Goal: Transaction & Acquisition: Purchase product/service

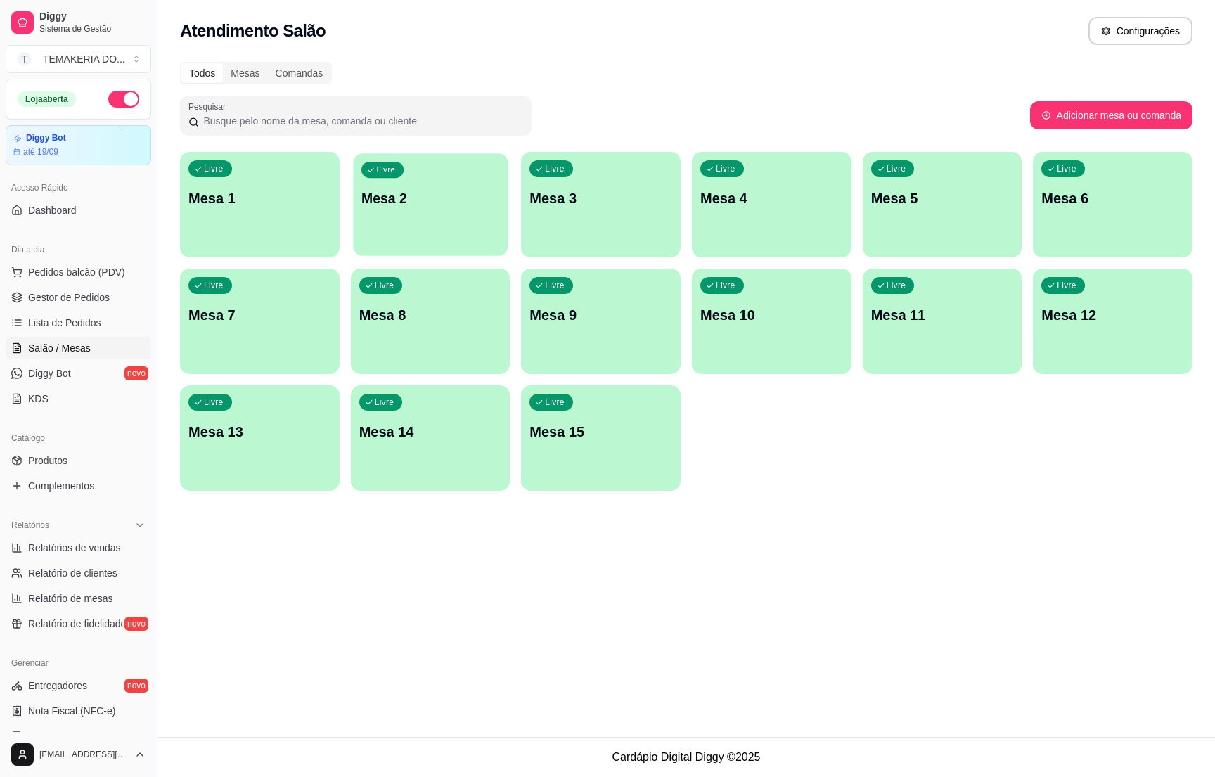
click at [447, 197] on p "Mesa 2" at bounding box center [430, 198] width 138 height 19
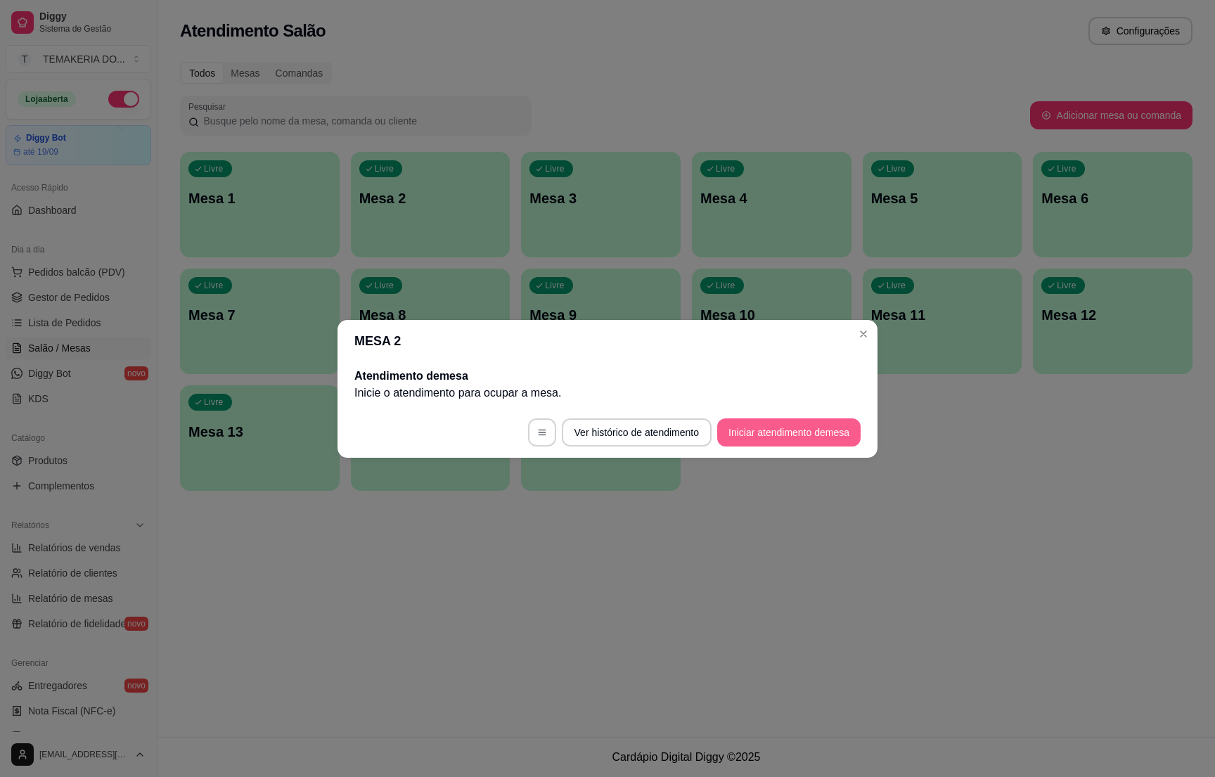
click at [749, 433] on button "Iniciar atendimento de mesa" at bounding box center [788, 432] width 143 height 28
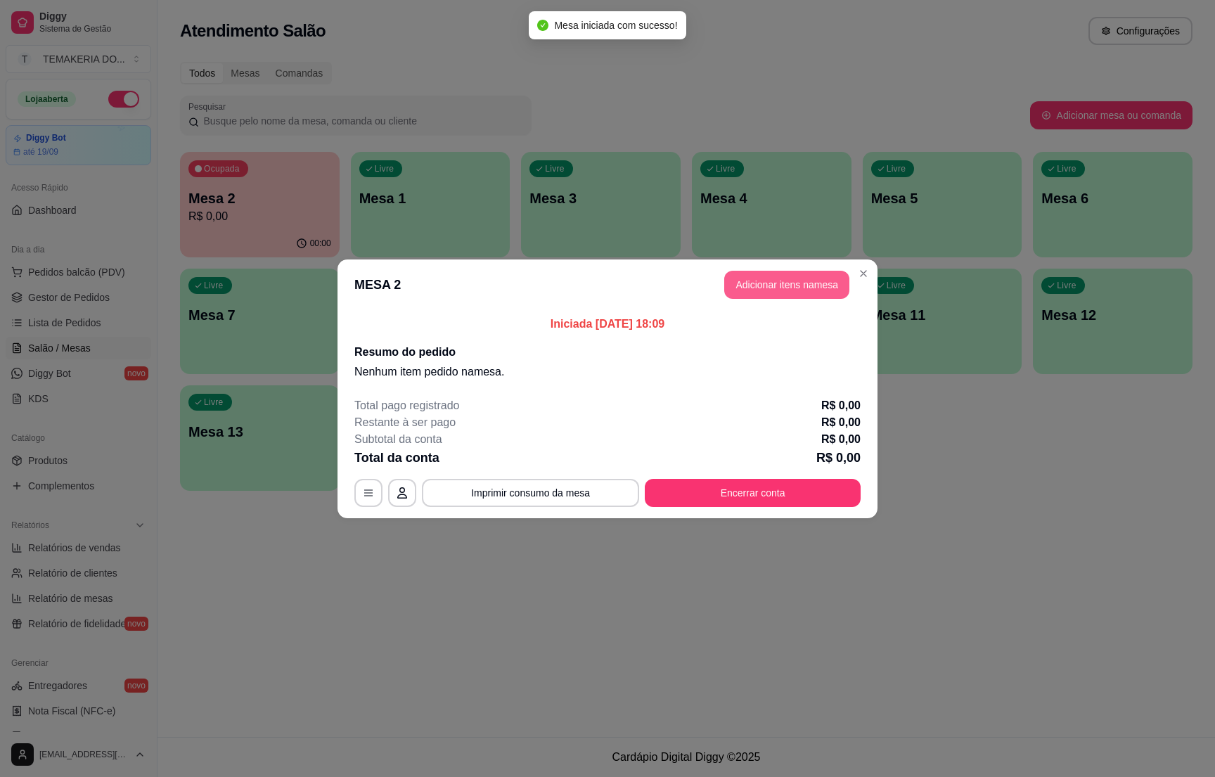
click at [770, 283] on button "Adicionar itens na mesa" at bounding box center [786, 285] width 125 height 28
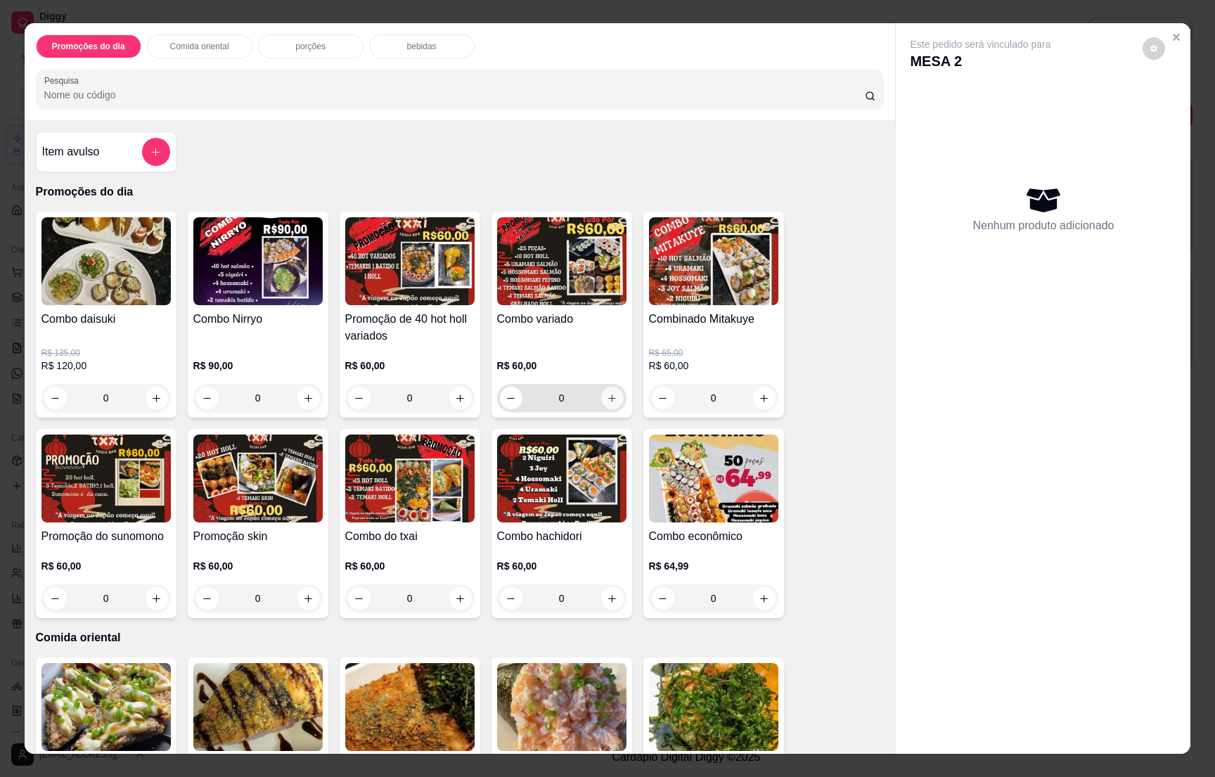
click at [602, 390] on button "increase-product-quantity" at bounding box center [612, 398] width 22 height 22
type input "1"
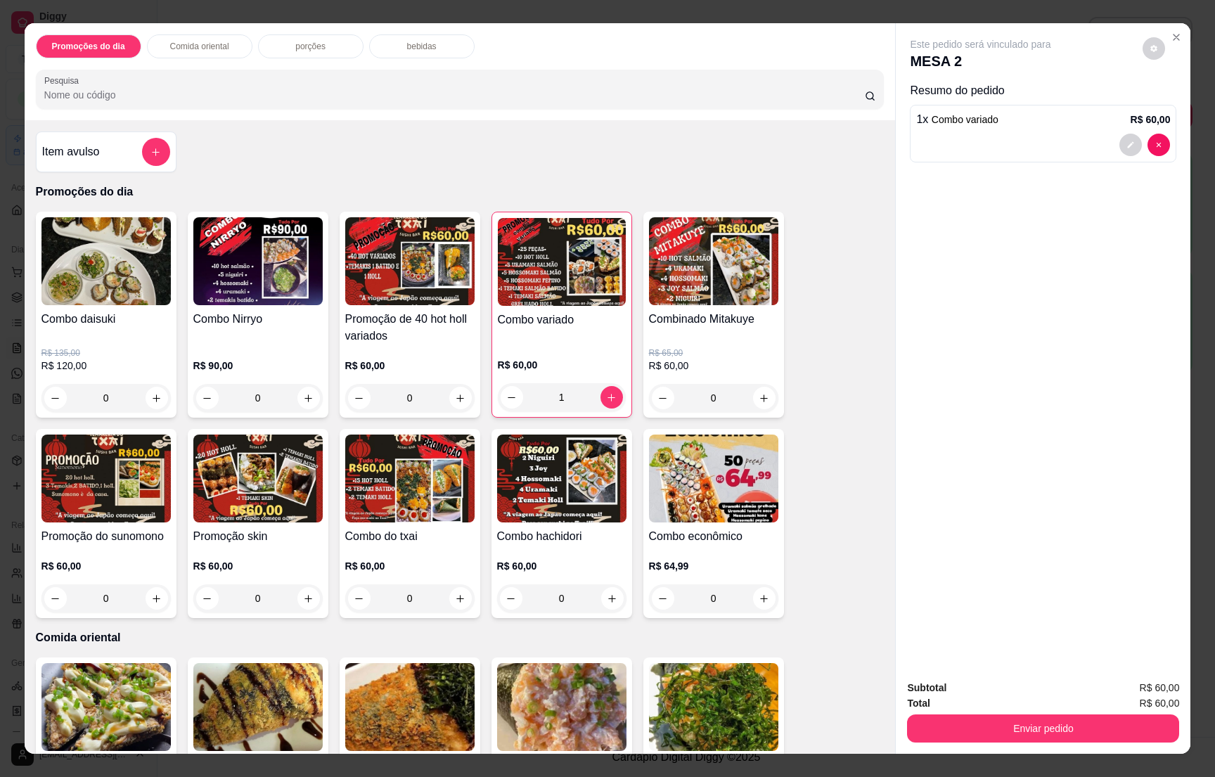
click at [416, 53] on div "bebidas" at bounding box center [421, 46] width 105 height 24
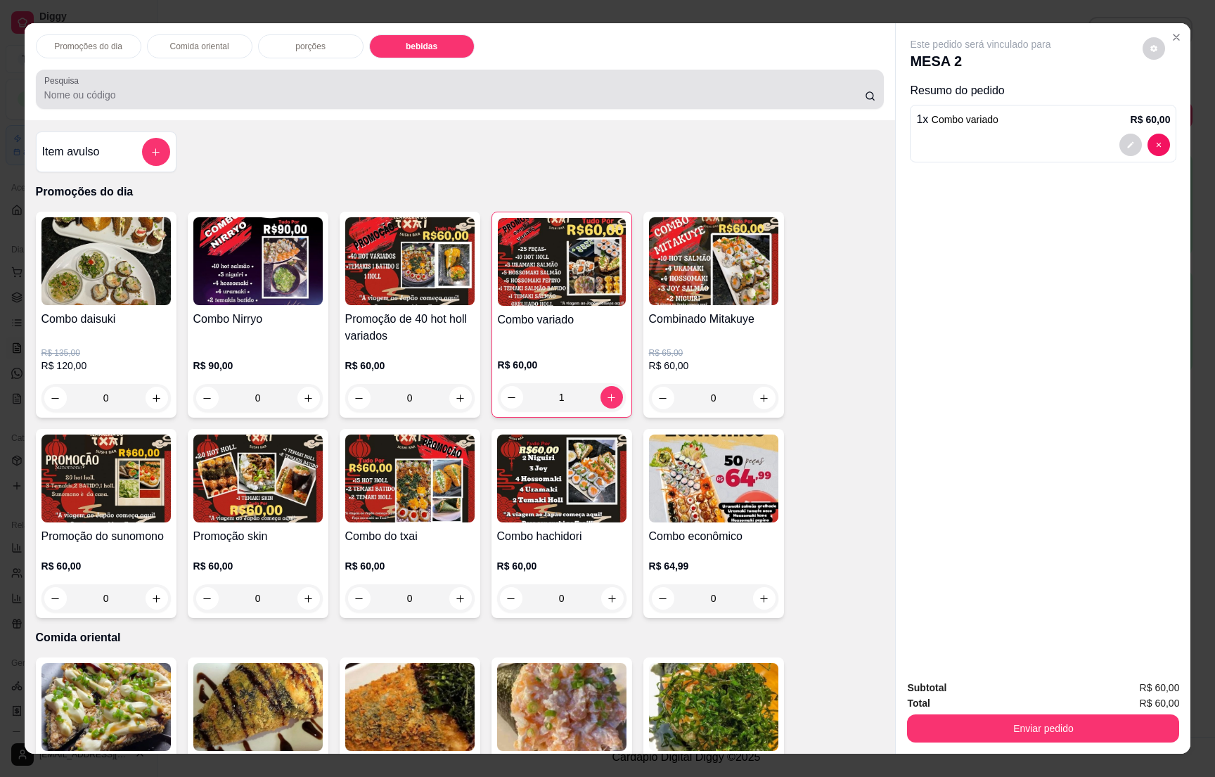
scroll to position [22, 0]
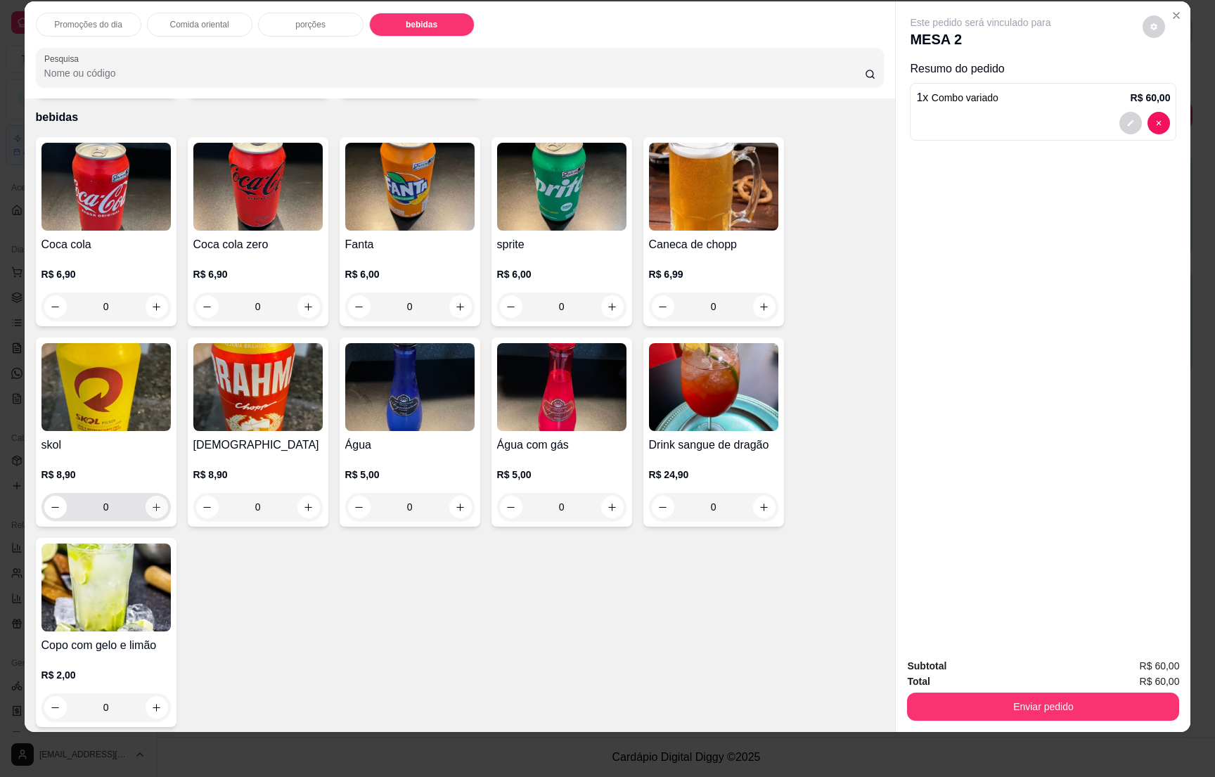
click at [151, 502] on icon "increase-product-quantity" at bounding box center [156, 507] width 11 height 11
type input "1"
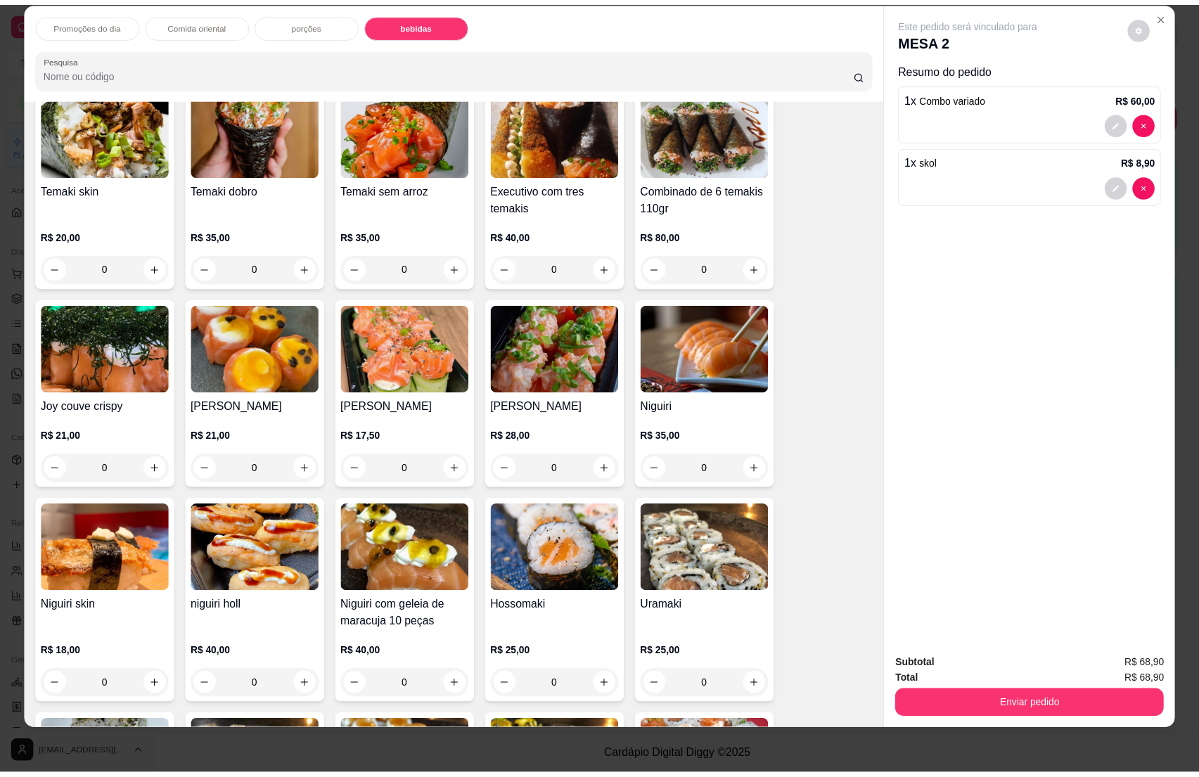
scroll to position [0, 0]
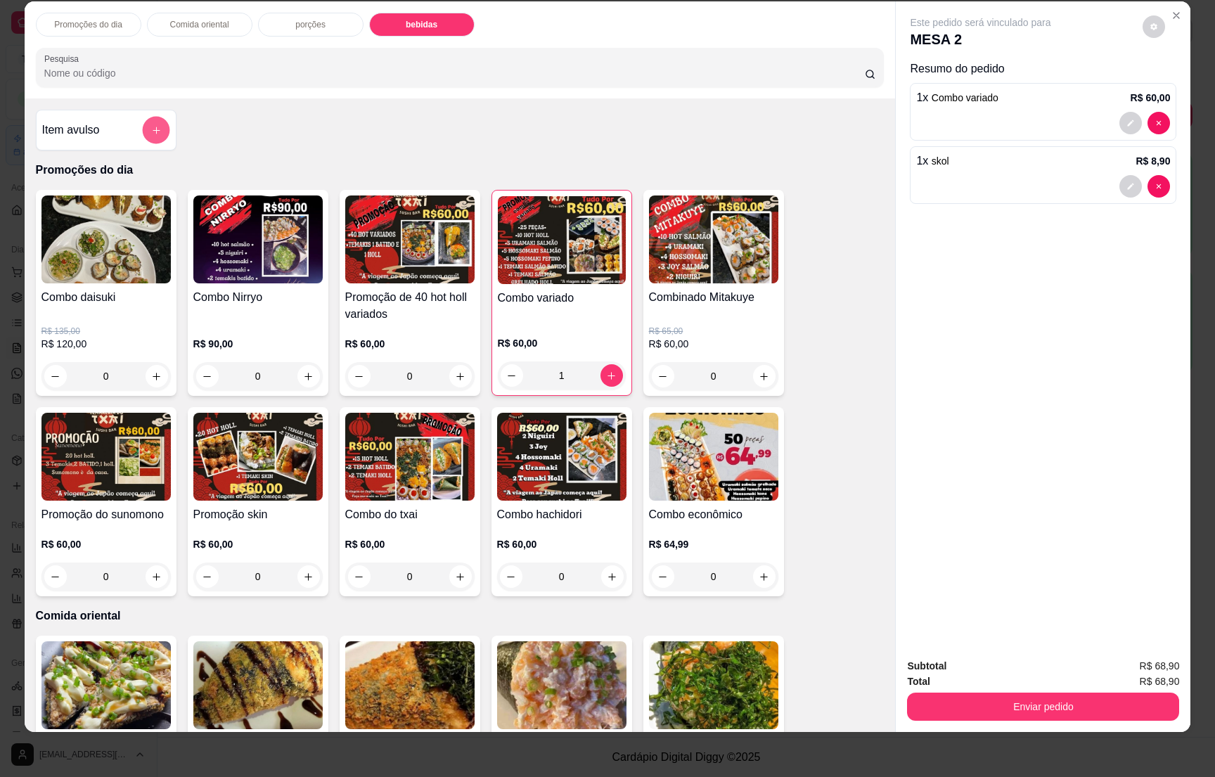
click at [144, 123] on button "add-separate-item" at bounding box center [155, 130] width 27 height 27
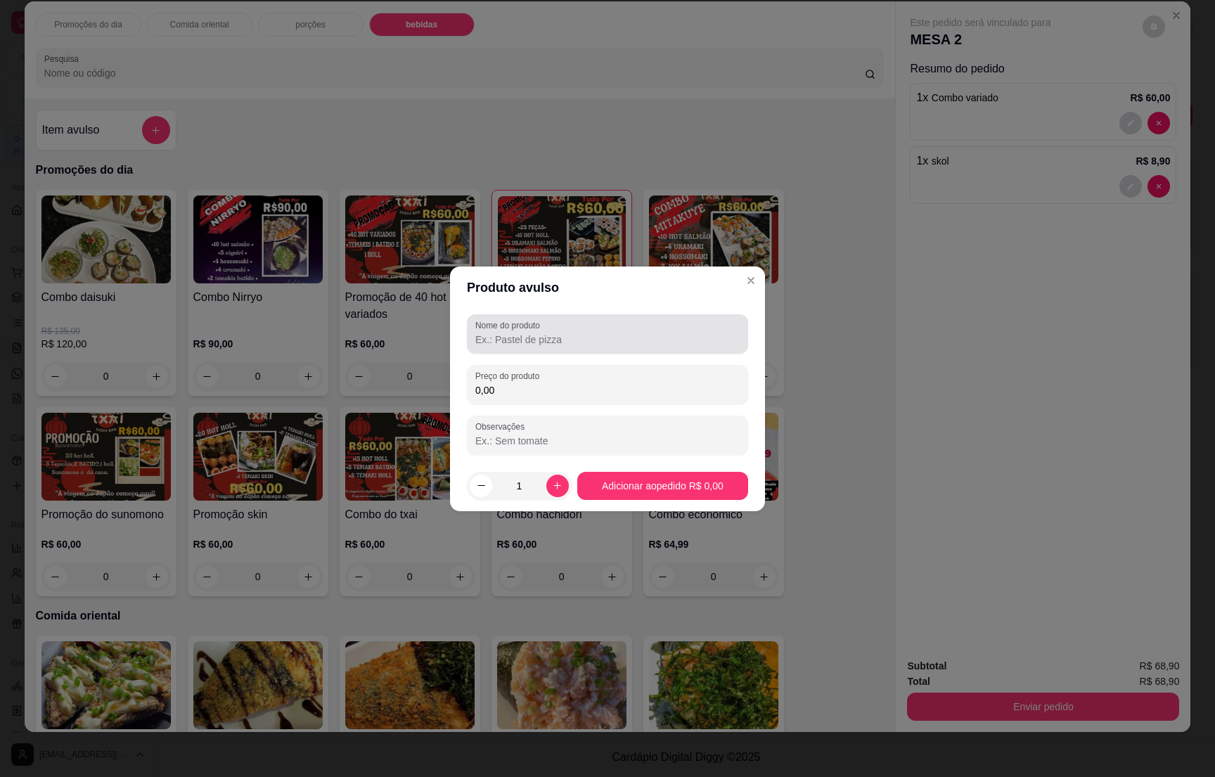
click at [503, 335] on input "Nome do produto" at bounding box center [607, 340] width 264 height 14
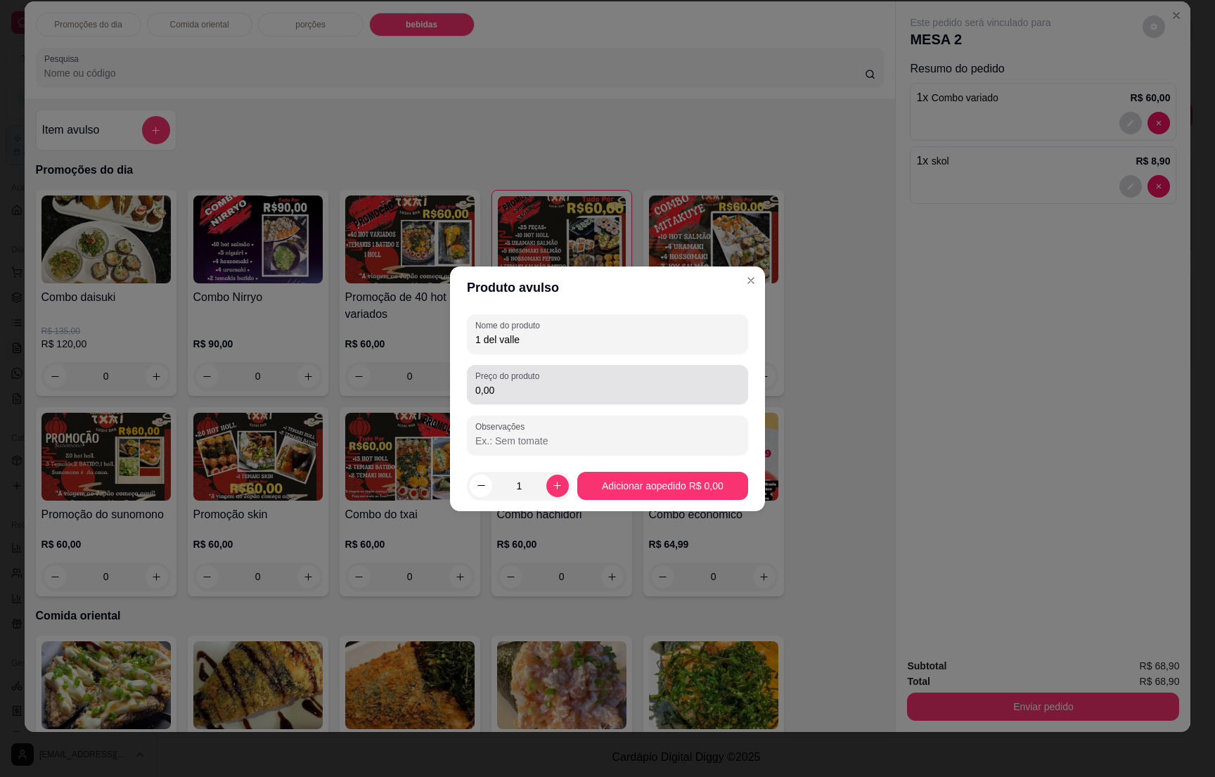
type input "1 del valle"
click at [522, 386] on input "0,00" at bounding box center [607, 390] width 264 height 14
type input "7,00"
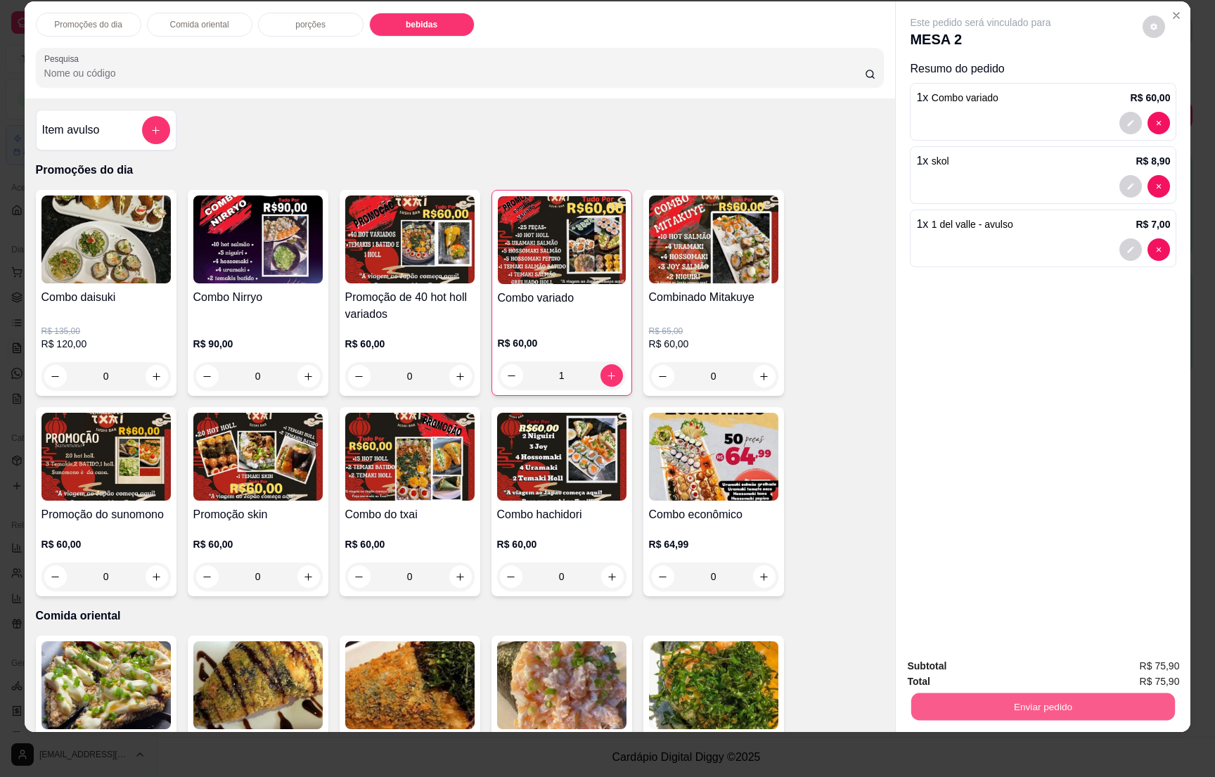
click at [1062, 711] on button "Enviar pedido" at bounding box center [1043, 705] width 264 height 27
click at [1006, 663] on button "Não registrar e enviar pedido" at bounding box center [994, 672] width 146 height 27
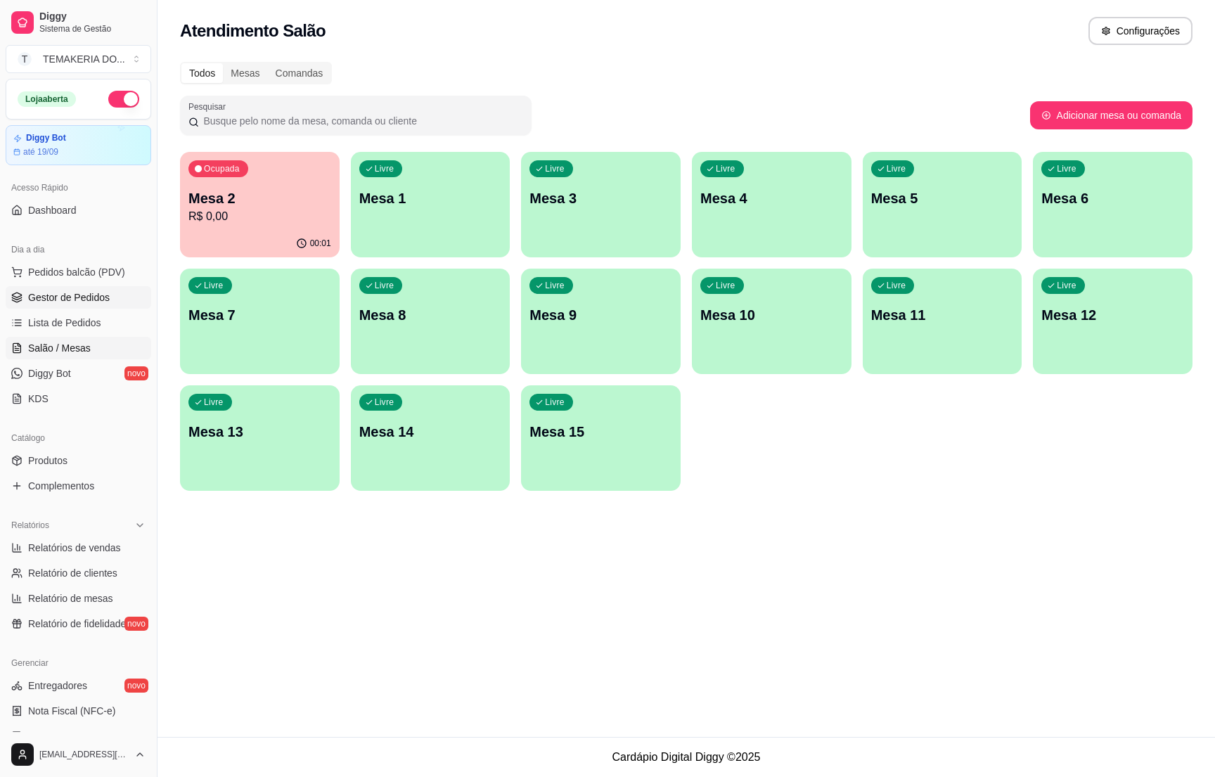
click at [67, 293] on span "Gestor de Pedidos" at bounding box center [69, 297] width 82 height 14
